Goal: Task Accomplishment & Management: Manage account settings

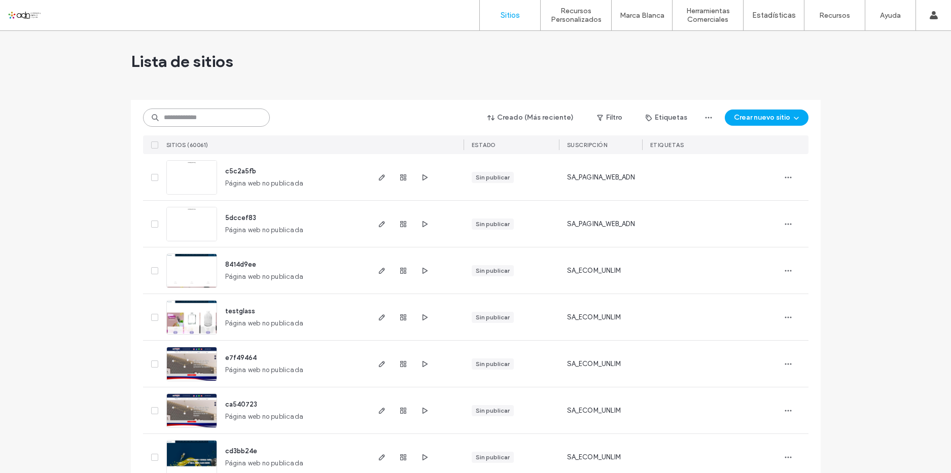
click at [210, 119] on input at bounding box center [206, 118] width 127 height 18
paste input "*********"
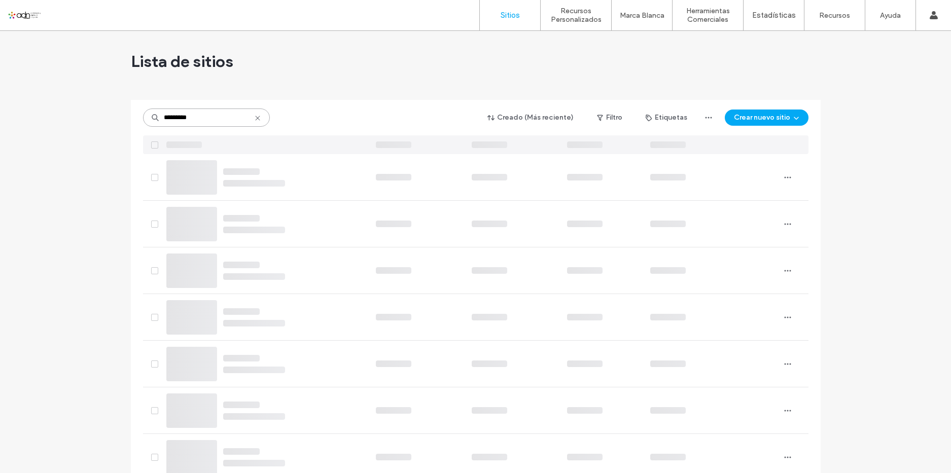
type input "*********"
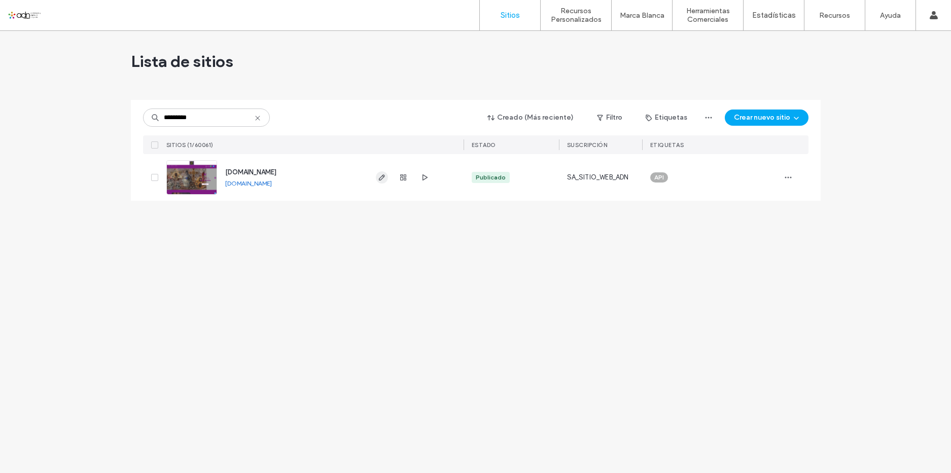
click at [382, 180] on icon "button" at bounding box center [382, 178] width 8 height 8
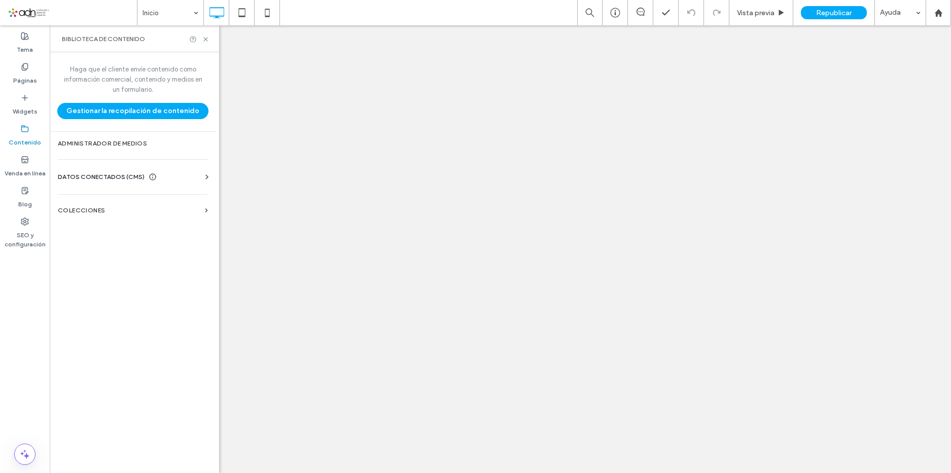
click at [123, 171] on div "DATOS CONECTADOS (CMS) Información del negocio Texto comercial Imágenes comerci…" at bounding box center [133, 177] width 166 height 26
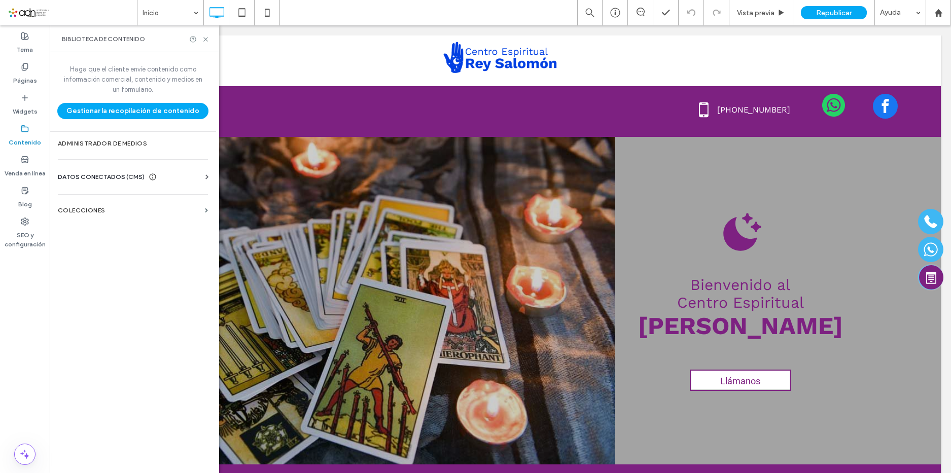
click at [122, 176] on span "DATOS CONECTADOS (CMS)" at bounding box center [101, 177] width 87 height 10
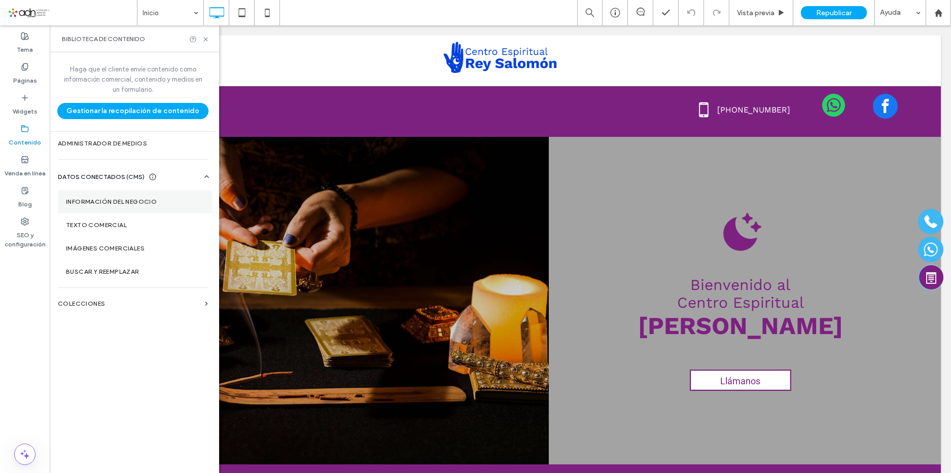
click at [156, 207] on section "Información del negocio" at bounding box center [135, 201] width 154 height 23
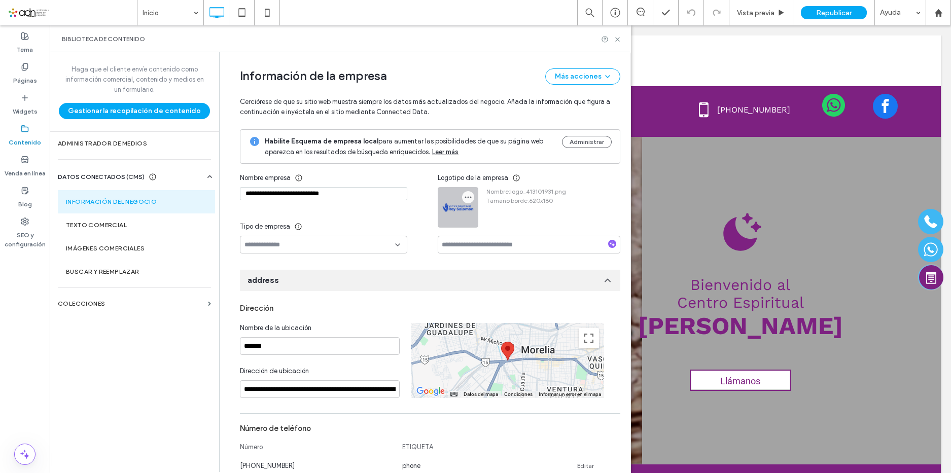
click at [464, 201] on icon "button" at bounding box center [468, 197] width 8 height 8
click at [484, 220] on span "Cambiar imagen" at bounding box center [503, 224] width 50 height 10
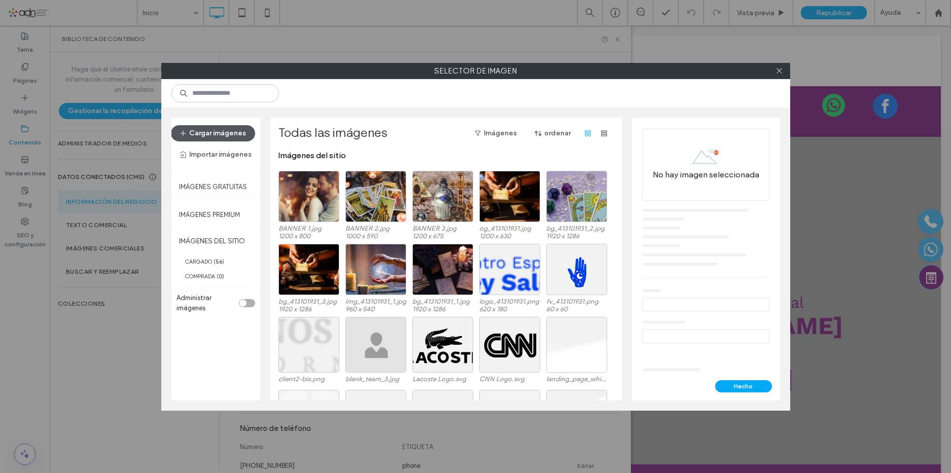
click at [239, 133] on button "Cargar imágenes" at bounding box center [213, 133] width 84 height 16
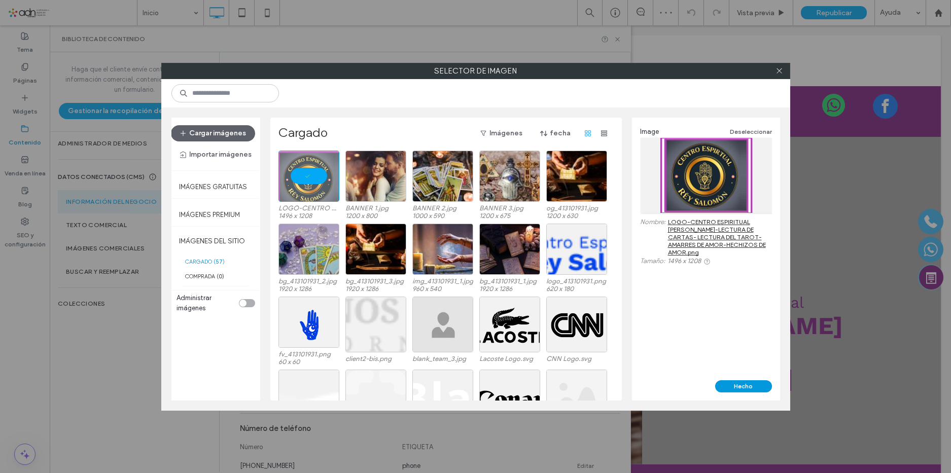
click at [740, 386] on button "Hecho" at bounding box center [743, 387] width 57 height 12
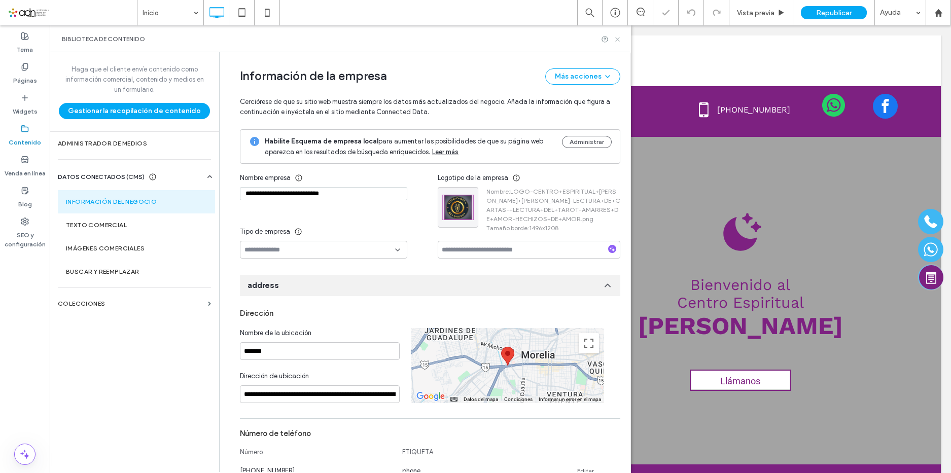
click at [617, 39] on use at bounding box center [617, 39] width 4 height 4
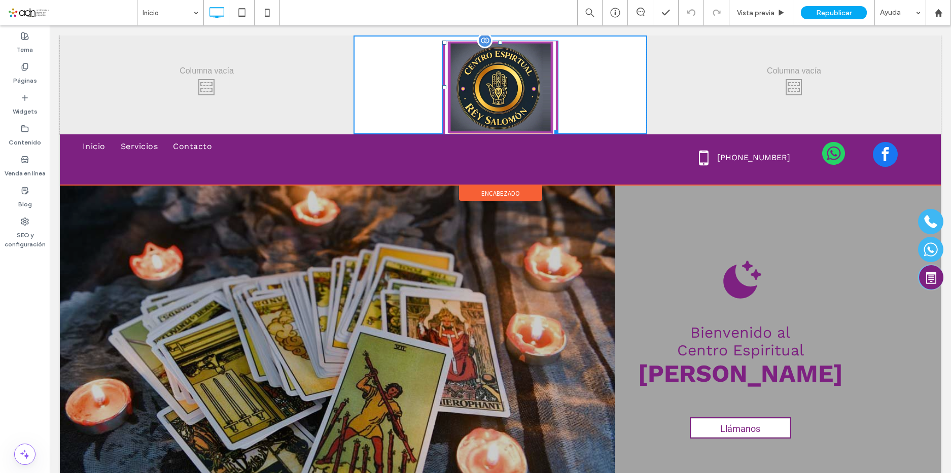
drag, startPoint x: 551, startPoint y: 131, endPoint x: 531, endPoint y: 55, distance: 78.6
click at [531, 55] on div "W:154.969 H:125" at bounding box center [500, 88] width 116 height 94
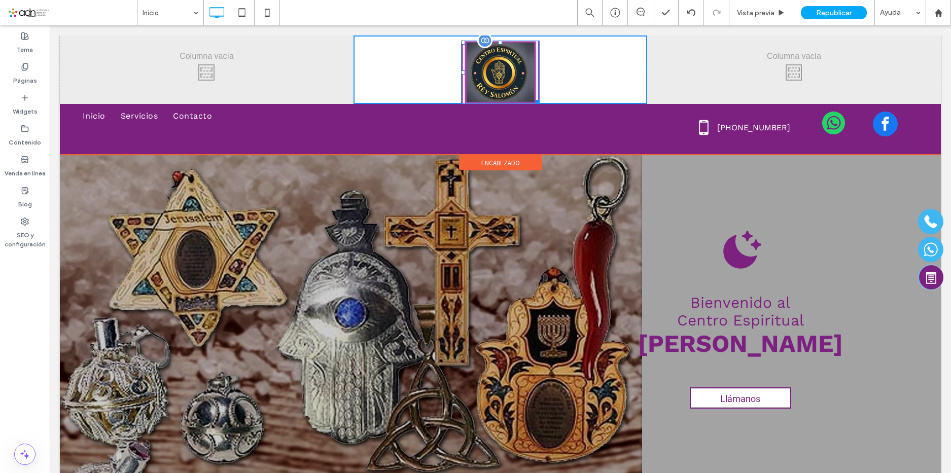
drag, startPoint x: 532, startPoint y: 101, endPoint x: 528, endPoint y: 88, distance: 14.4
click at [528, 88] on div "W:136.969 H:110" at bounding box center [500, 72] width 79 height 63
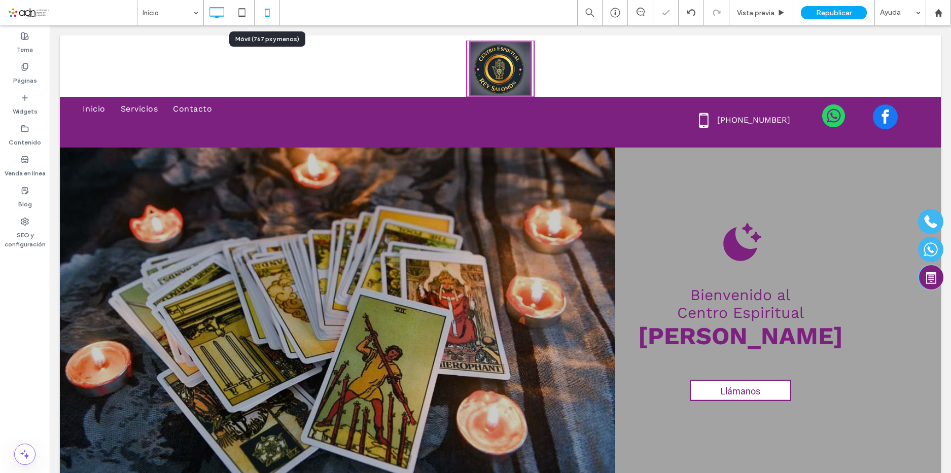
click at [269, 9] on icon at bounding box center [267, 13] width 20 height 20
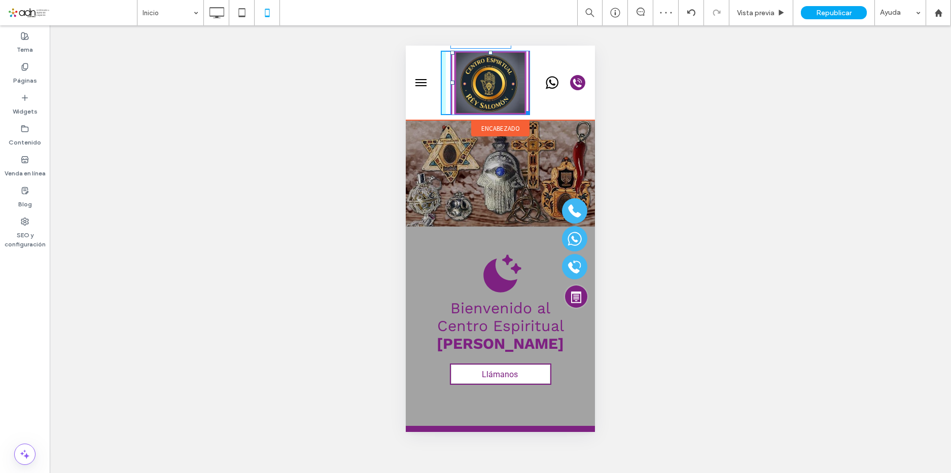
click at [516, 100] on div "W:129.75 H:104.797" at bounding box center [486, 83] width 90 height 64
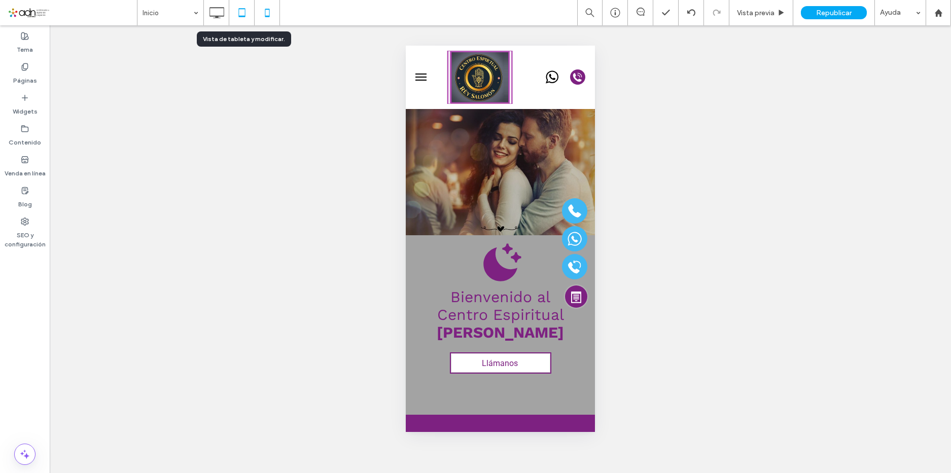
click at [244, 10] on icon at bounding box center [242, 13] width 20 height 20
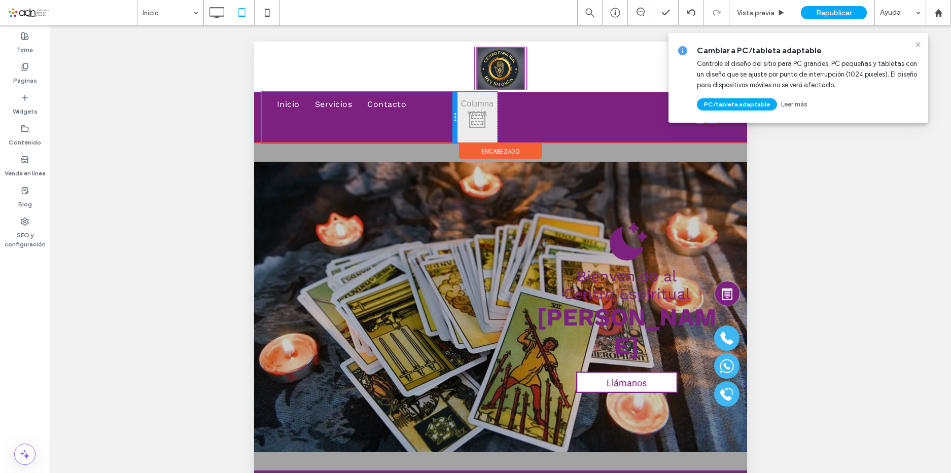
drag, startPoint x: 376, startPoint y: 111, endPoint x: 741, endPoint y: 166, distance: 369.5
click at [449, 109] on div "Inicio Servicios Contacto Click To Paste" at bounding box center [359, 117] width 196 height 51
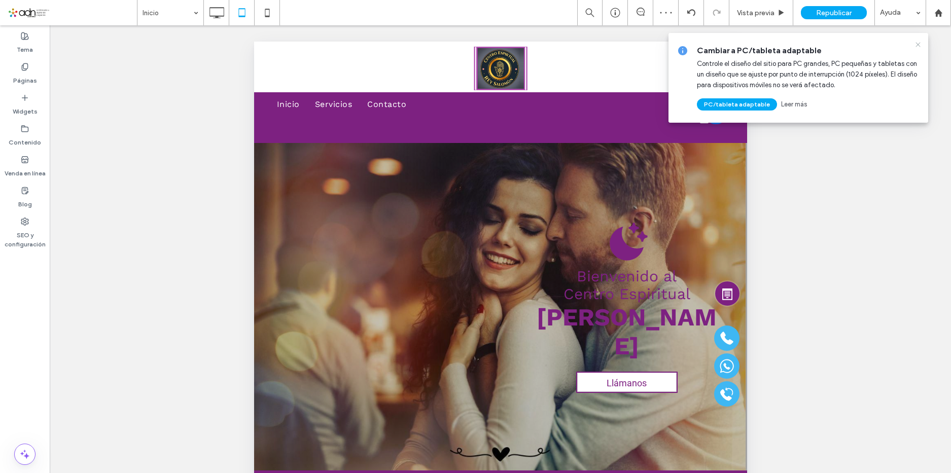
click at [918, 44] on icon at bounding box center [918, 45] width 8 height 8
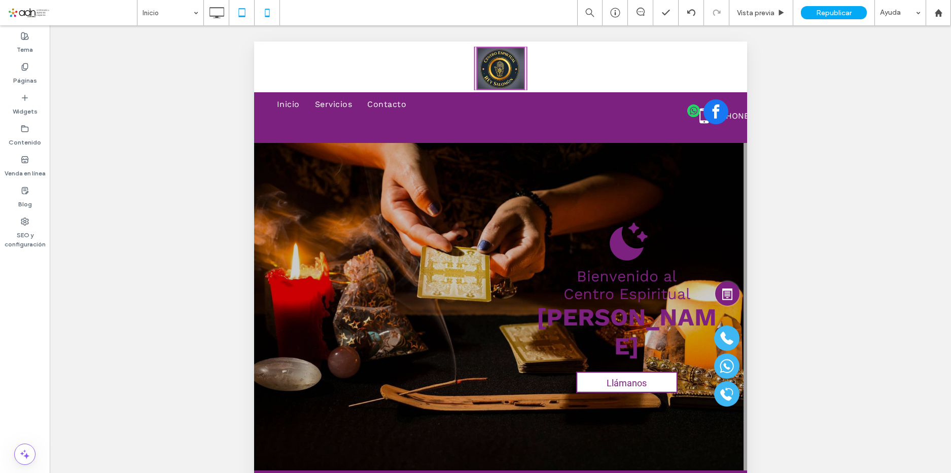
click at [267, 13] on icon at bounding box center [267, 13] width 20 height 20
